Goal: Information Seeking & Learning: Learn about a topic

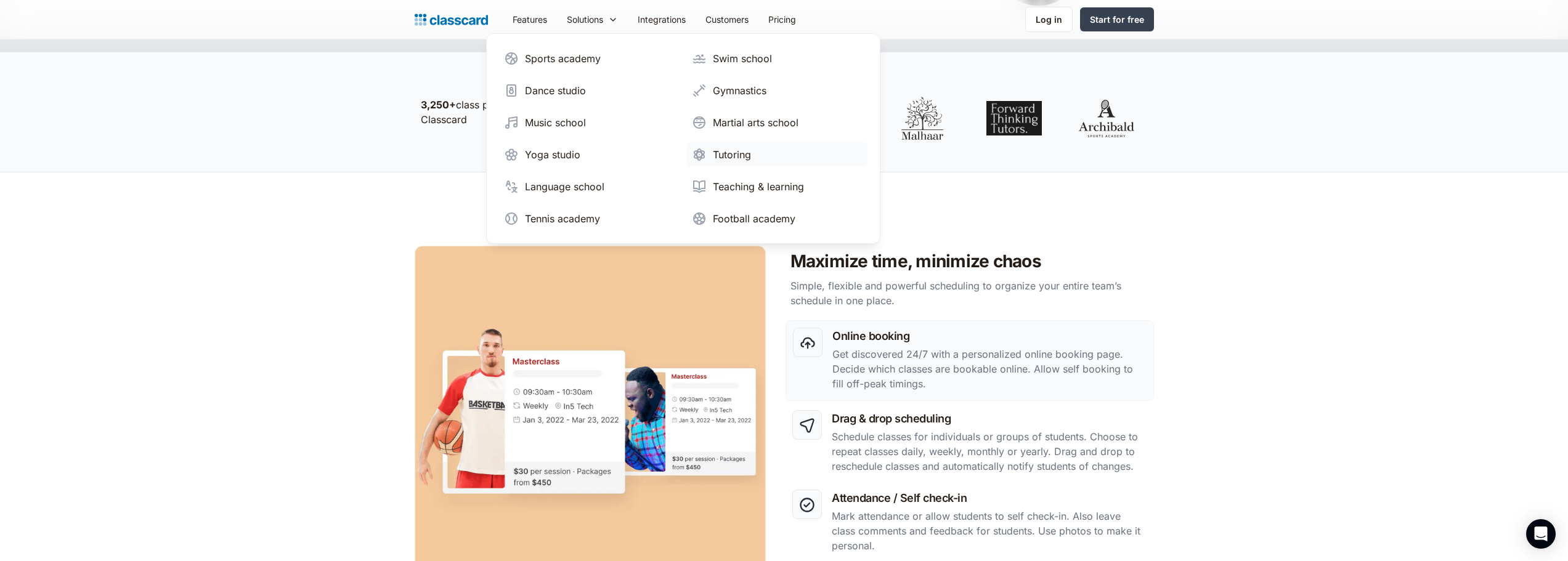
click at [713, 150] on div "Tutoring" at bounding box center [732, 154] width 38 height 15
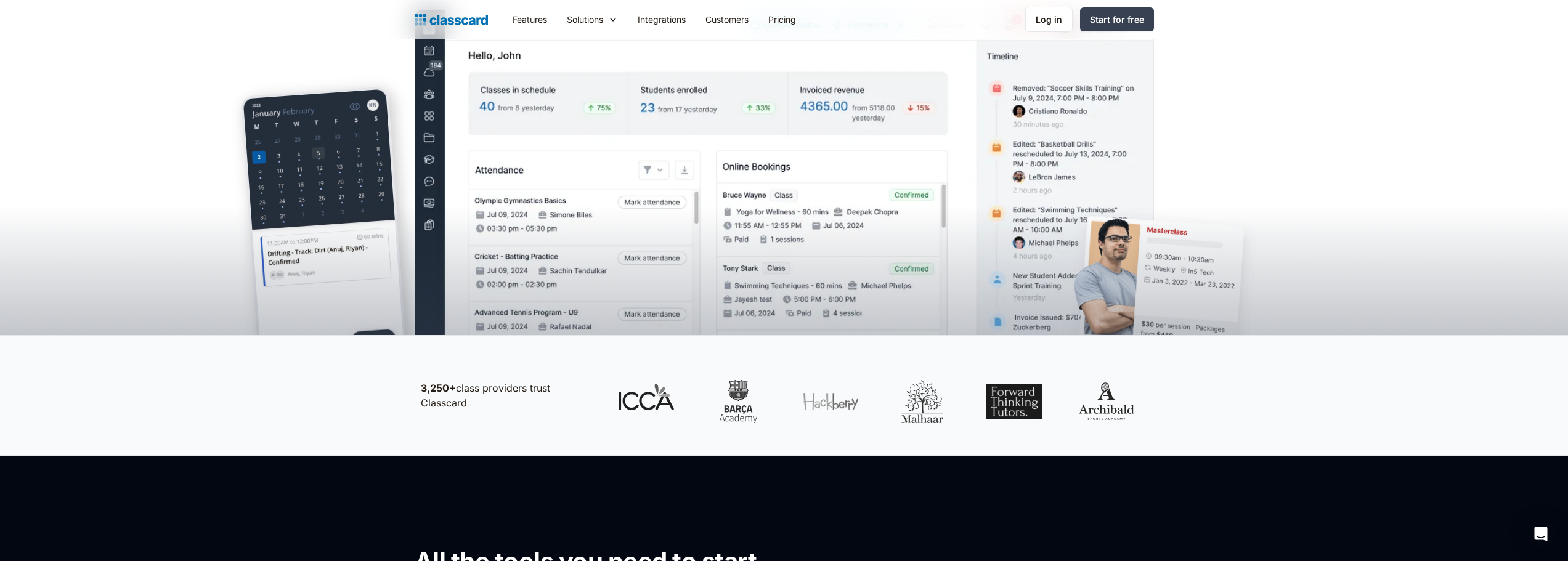
scroll to position [308, 0]
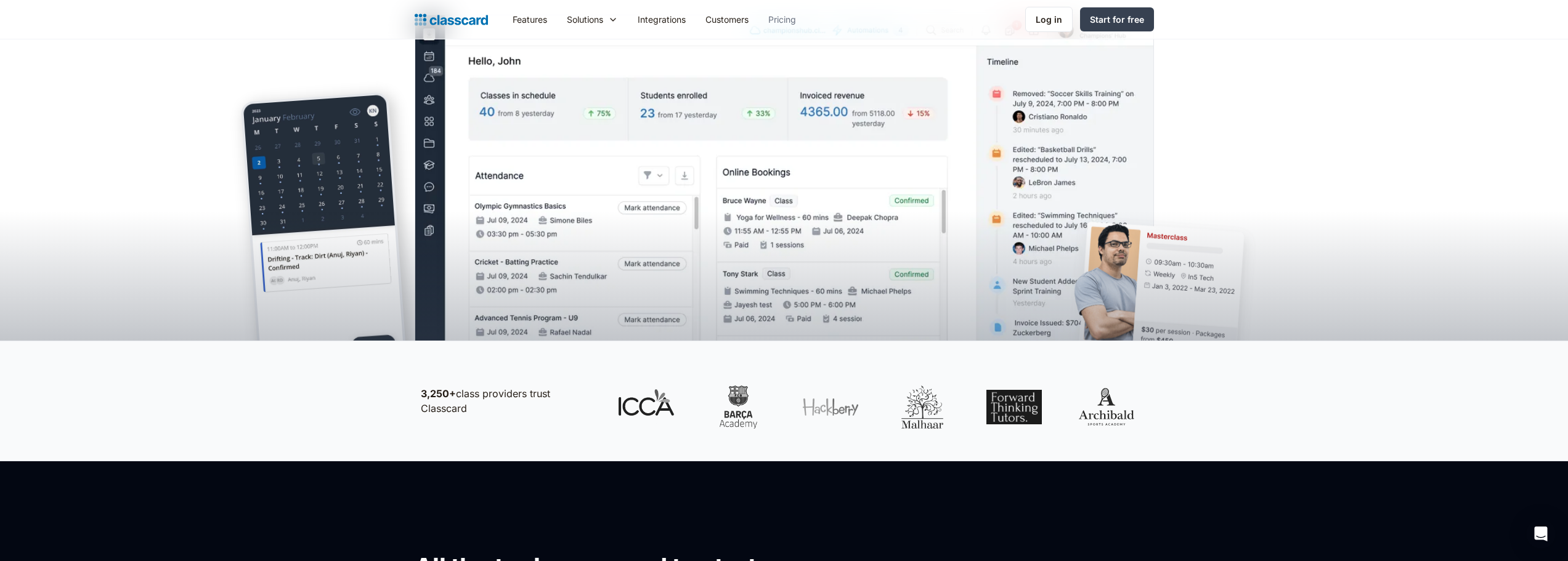
click at [783, 15] on link "Pricing" at bounding box center [783, 19] width 48 height 27
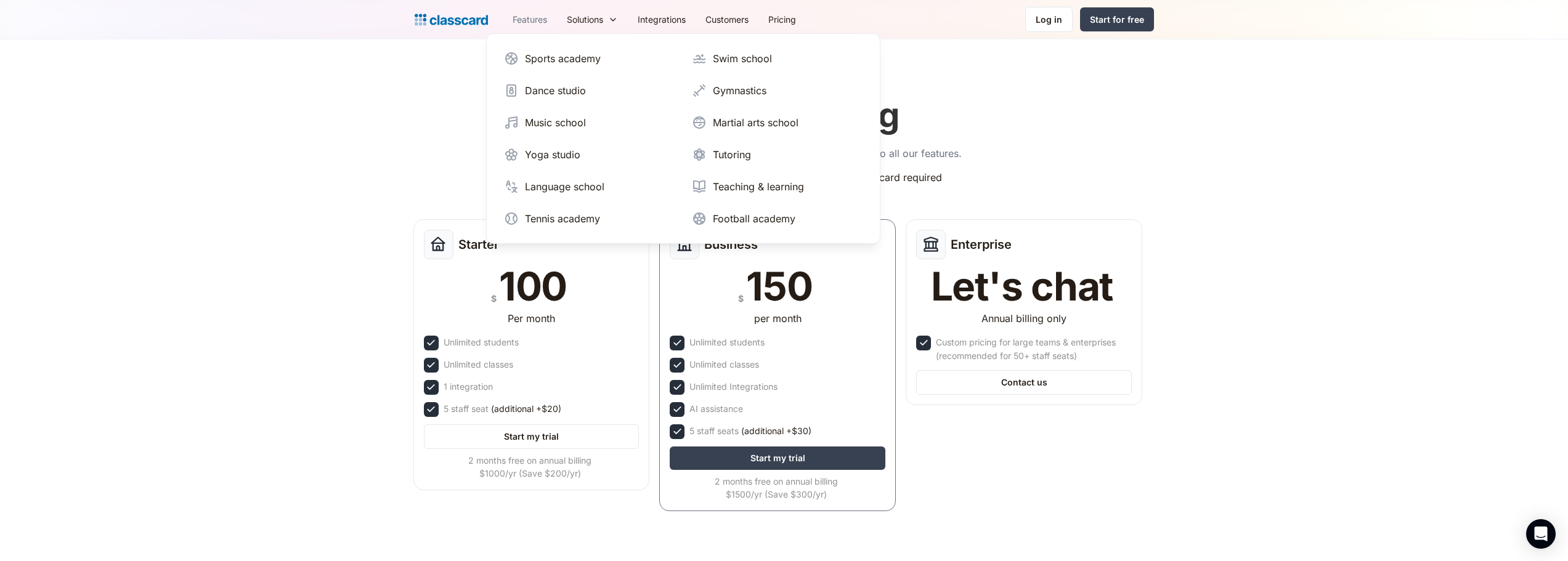
click at [530, 22] on link "Features" at bounding box center [530, 19] width 54 height 27
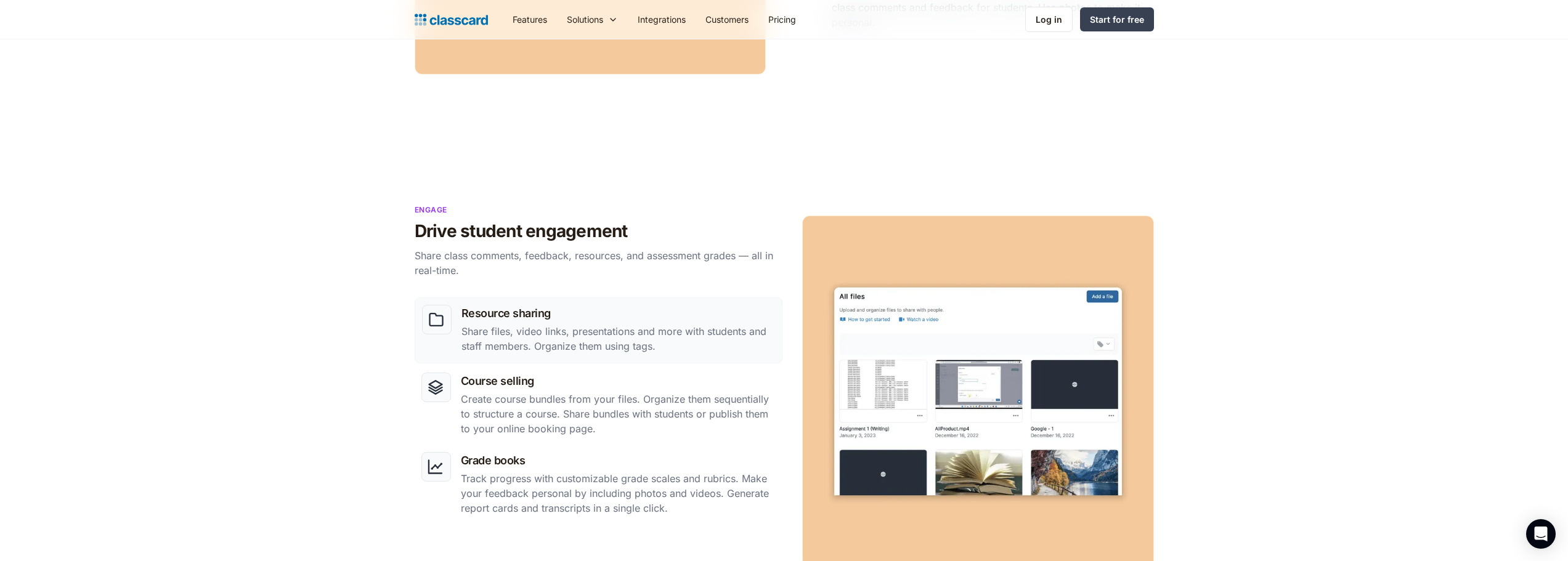
scroll to position [924, 0]
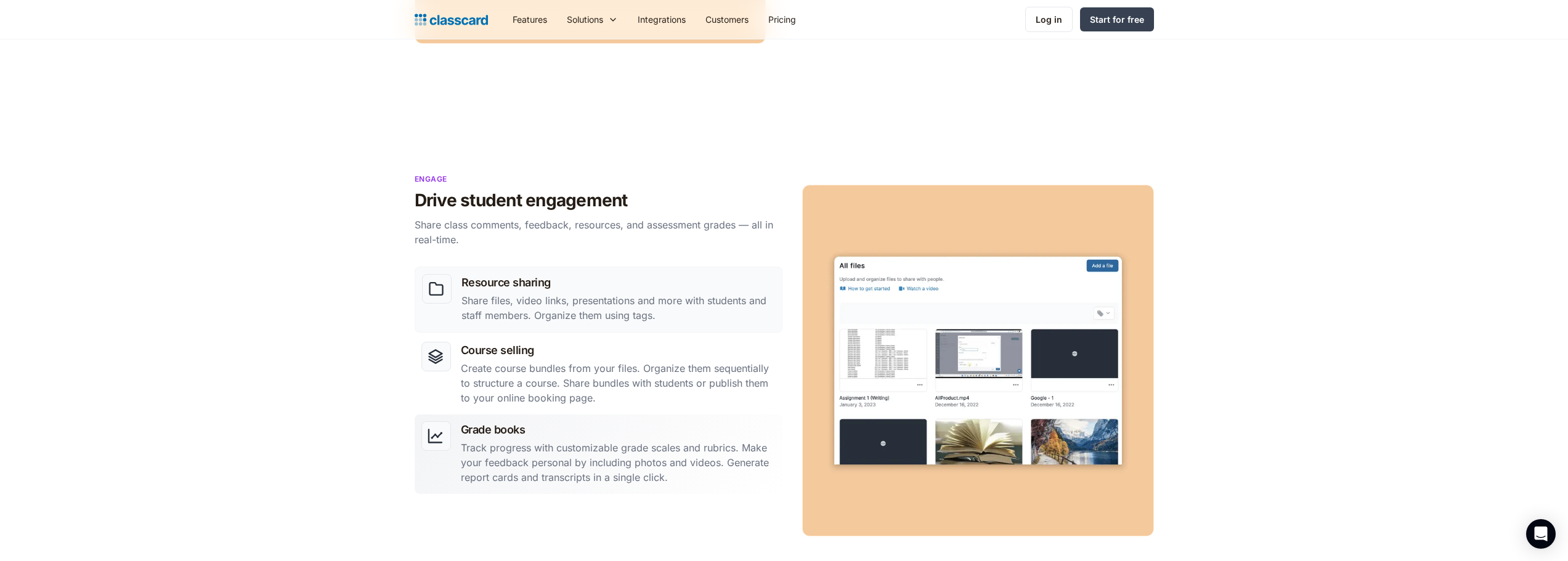
click at [449, 436] on div at bounding box center [436, 436] width 30 height 29
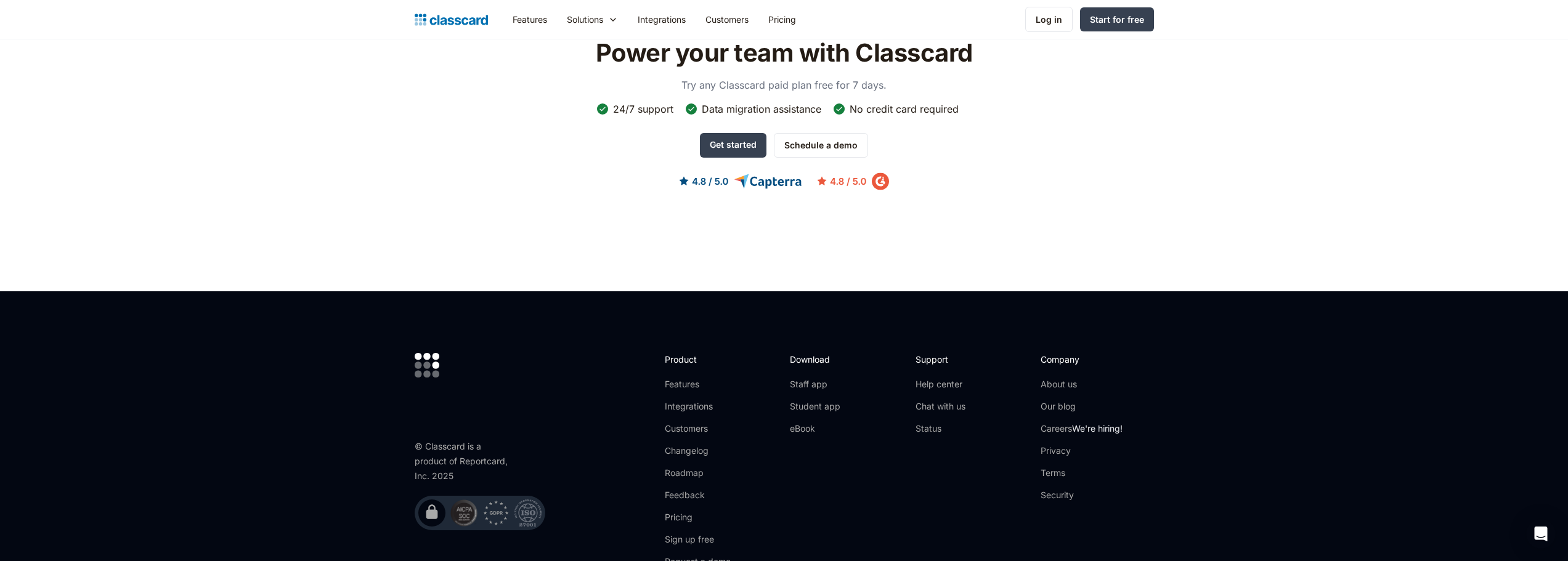
scroll to position [3511, 0]
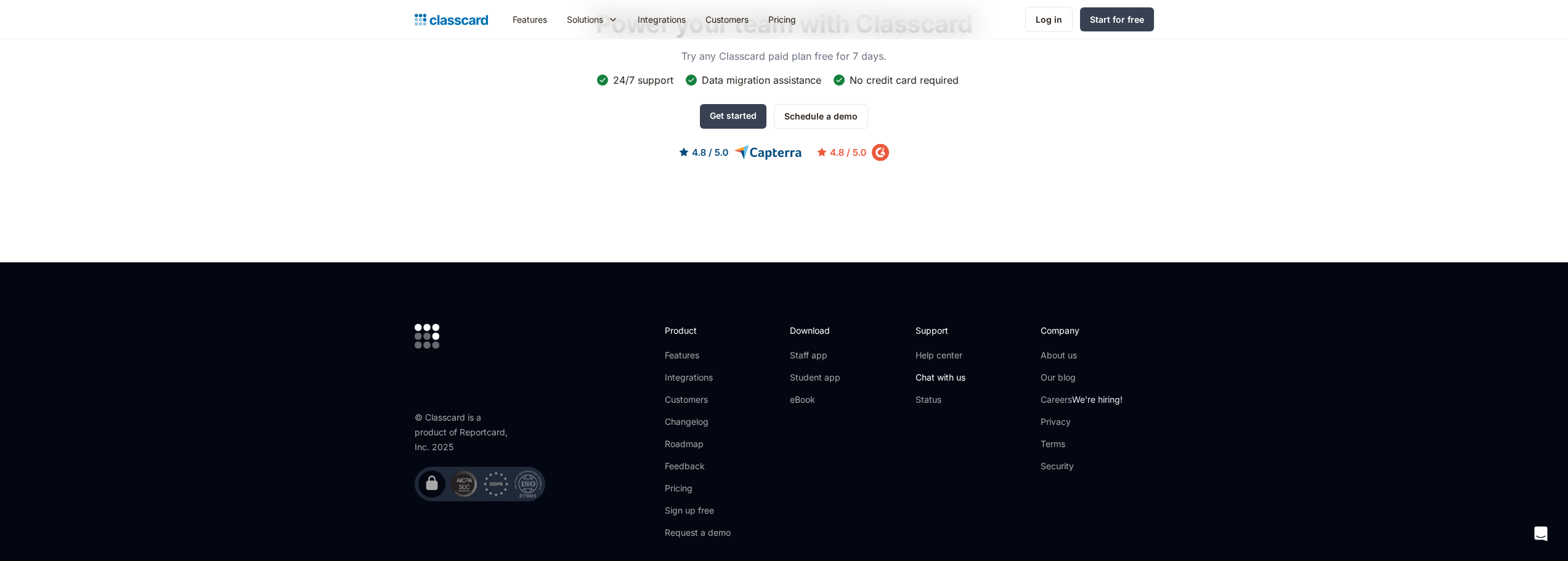
click at [961, 371] on link "Chat with us" at bounding box center [940, 378] width 50 height 13
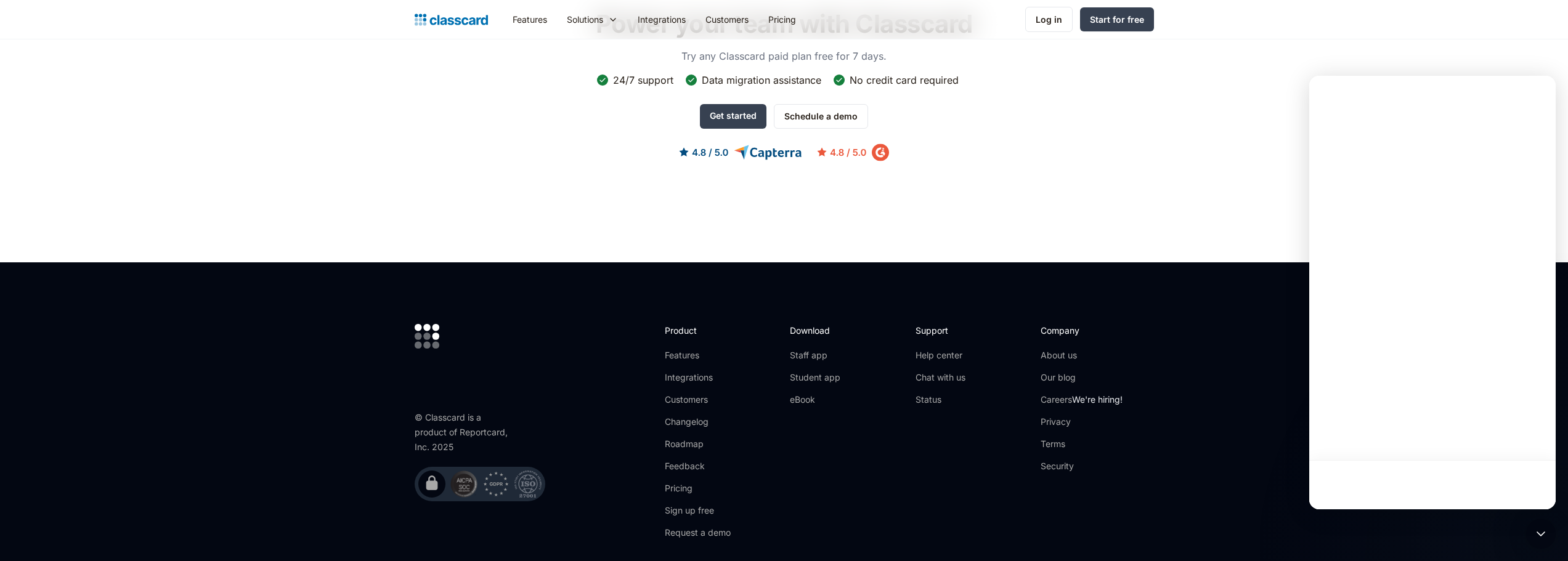
scroll to position [0, 0]
click at [934, 349] on link "Help center" at bounding box center [940, 355] width 50 height 13
